Goal: Use online tool/utility

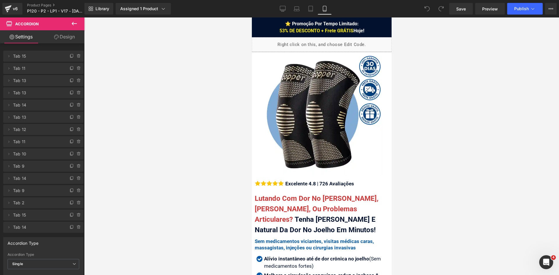
click at [356, 29] on span "⭐ Promoção Por Tempo Limitado: 53% DE DESCONTO + Frete GRÁTIS Hoje!" at bounding box center [321, 27] width 85 height 13
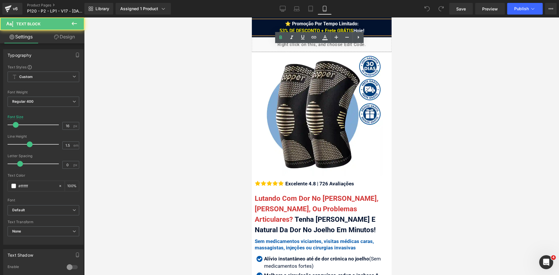
drag, startPoint x: 351, startPoint y: 29, endPoint x: 364, endPoint y: 29, distance: 13.4
click at [364, 29] on div "⭐ Promoção Por Tempo Limitado: 53% DE DESCONTO + Frete GRÁTIS Hoje!" at bounding box center [321, 27] width 140 height 14
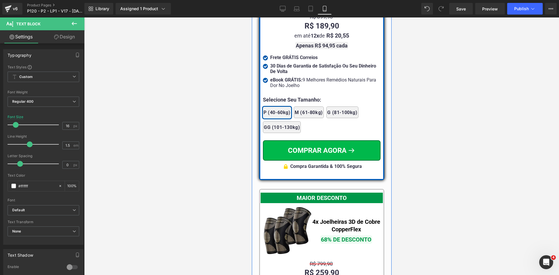
scroll to position [5155, 0]
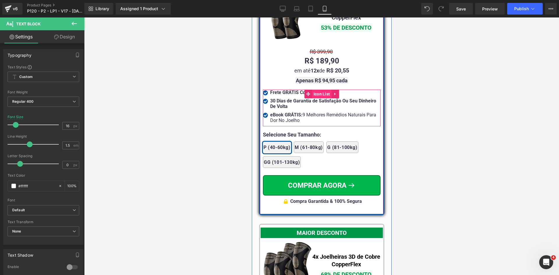
click at [314, 90] on span "Icon List" at bounding box center [321, 94] width 19 height 9
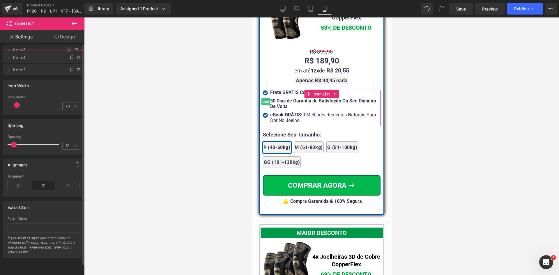
drag, startPoint x: 45, startPoint y: 72, endPoint x: 20, endPoint y: 64, distance: 26.3
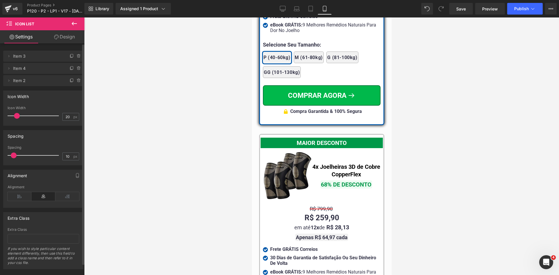
scroll to position [5359, 0]
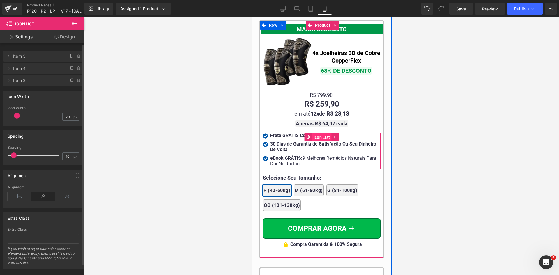
click at [317, 133] on span "Icon List" at bounding box center [321, 137] width 19 height 9
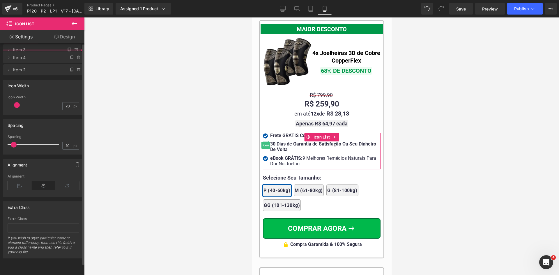
drag, startPoint x: 35, startPoint y: 72, endPoint x: 33, endPoint y: 52, distance: 19.9
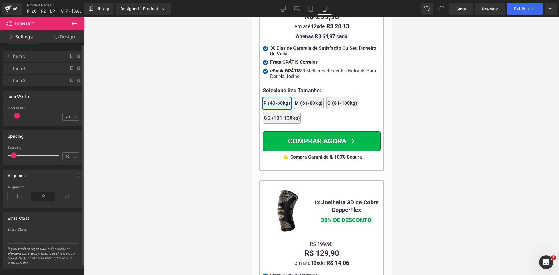
scroll to position [5533, 0]
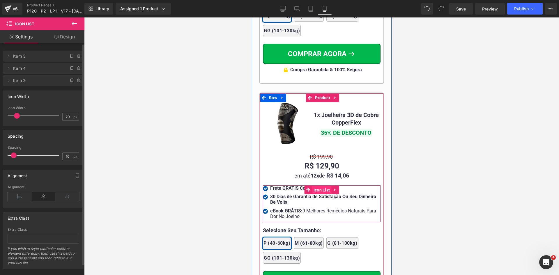
drag, startPoint x: 316, startPoint y: 184, endPoint x: 414, endPoint y: 141, distance: 107.1
click at [316, 186] on span "Icon List" at bounding box center [321, 190] width 19 height 9
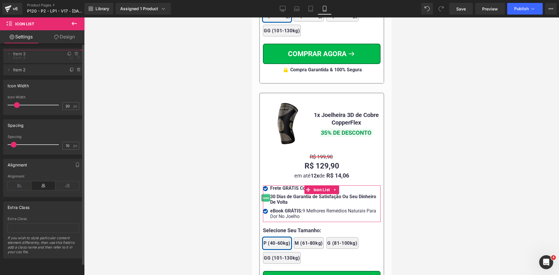
drag, startPoint x: 43, startPoint y: 69, endPoint x: 41, endPoint y: 54, distance: 14.7
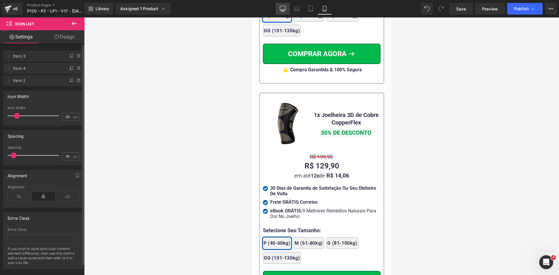
drag, startPoint x: 281, startPoint y: 7, endPoint x: 230, endPoint y: 30, distance: 56.3
click at [281, 7] on icon at bounding box center [283, 9] width 6 height 6
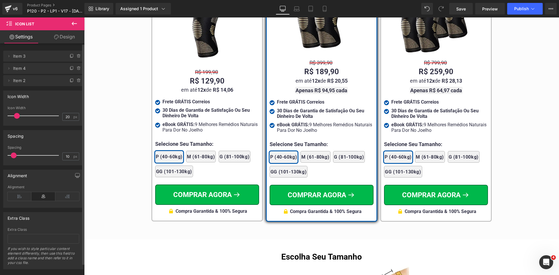
scroll to position [3433, 0]
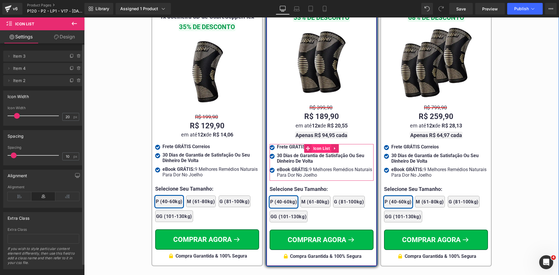
click at [316, 144] on span "Icon List" at bounding box center [321, 148] width 19 height 9
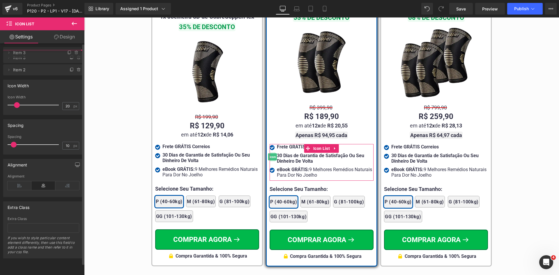
drag, startPoint x: 45, startPoint y: 58, endPoint x: 44, endPoint y: 54, distance: 3.9
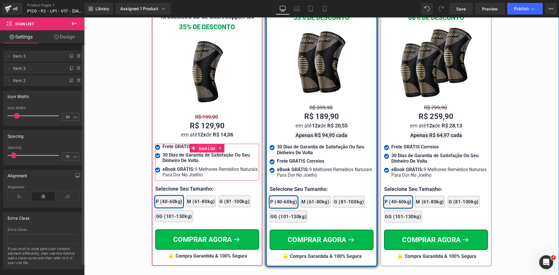
click at [201, 144] on span "Icon List" at bounding box center [206, 148] width 19 height 9
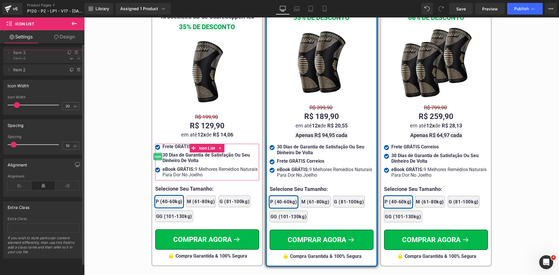
drag, startPoint x: 52, startPoint y: 68, endPoint x: 264, endPoint y: 107, distance: 215.4
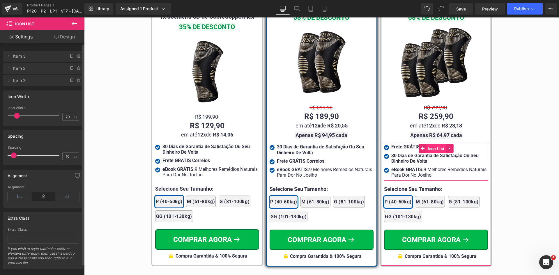
click at [432, 144] on span "Icon List" at bounding box center [435, 148] width 19 height 9
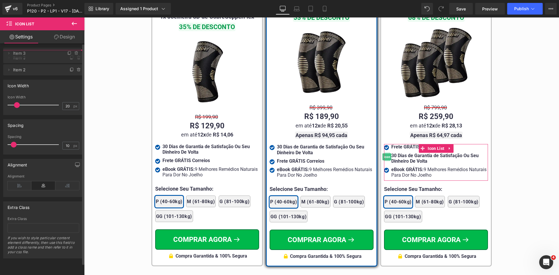
drag, startPoint x: 51, startPoint y: 69, endPoint x: 51, endPoint y: 54, distance: 15.1
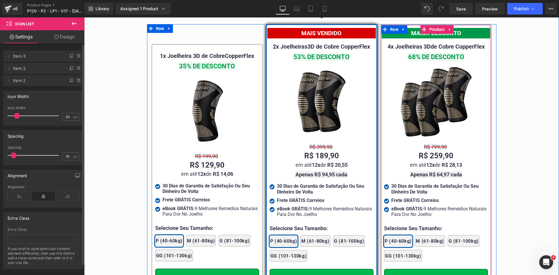
scroll to position [3346, 0]
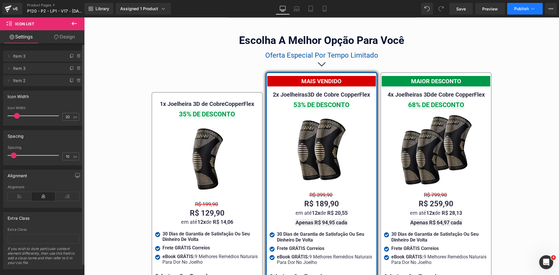
click at [510, 10] on button "Publish" at bounding box center [525, 9] width 36 height 12
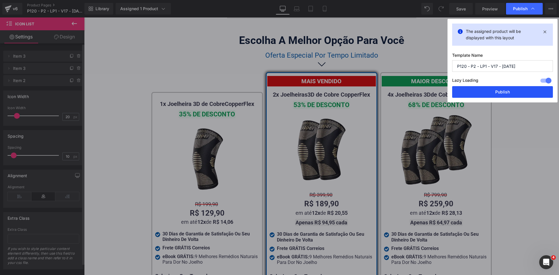
click at [509, 93] on button "Publish" at bounding box center [502, 92] width 101 height 12
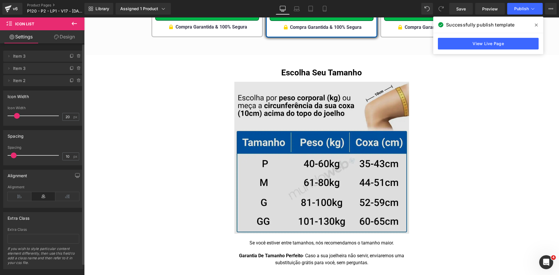
scroll to position [3724, 0]
